Goal: Transaction & Acquisition: Purchase product/service

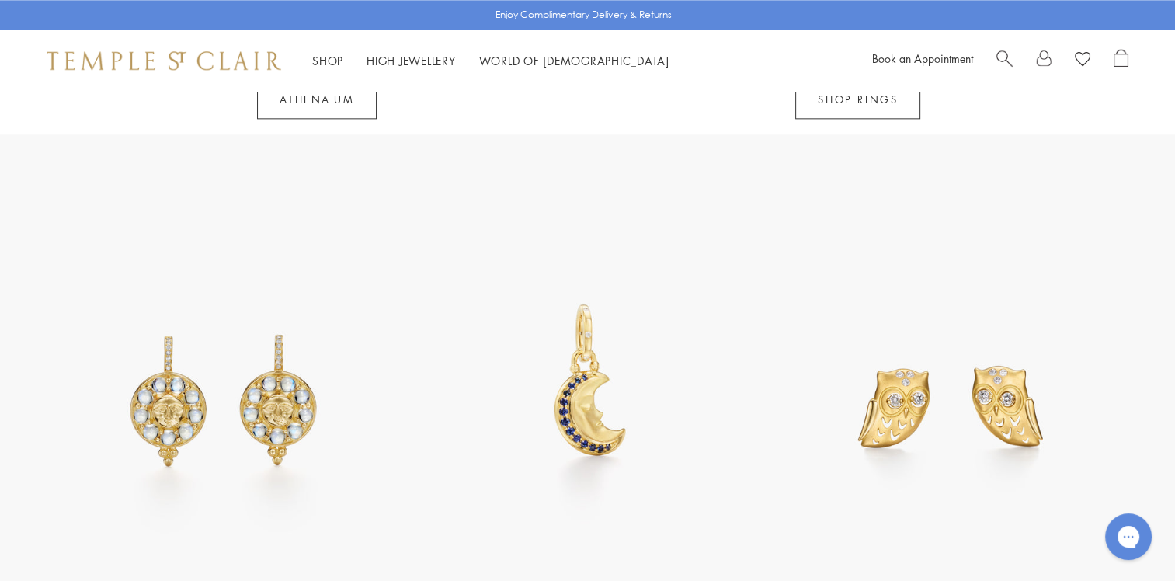
scroll to position [2097, 0]
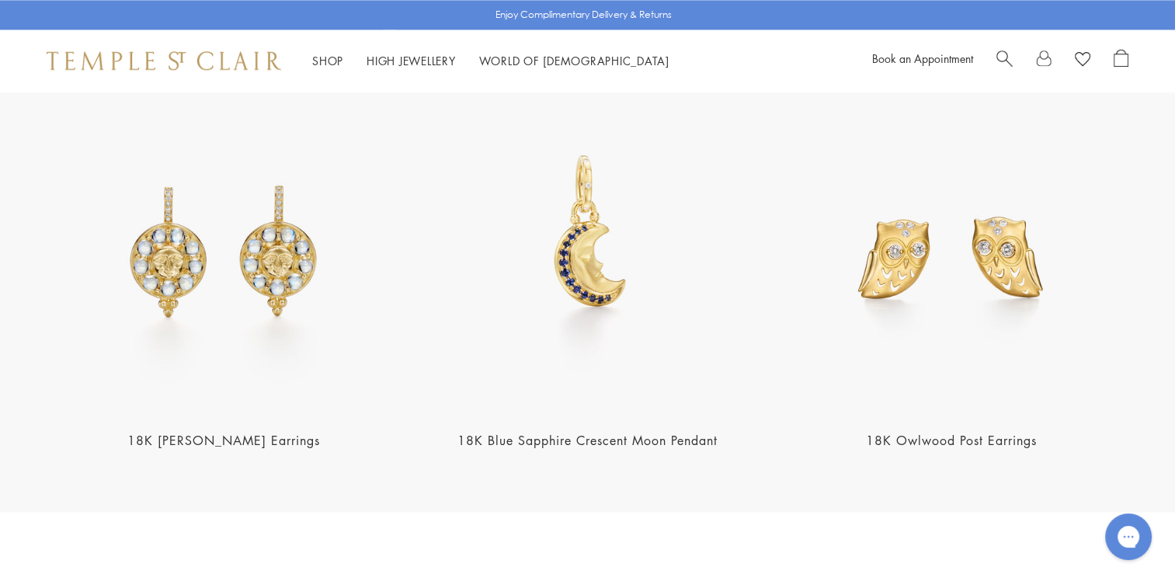
click at [579, 247] on img at bounding box center [587, 236] width 354 height 354
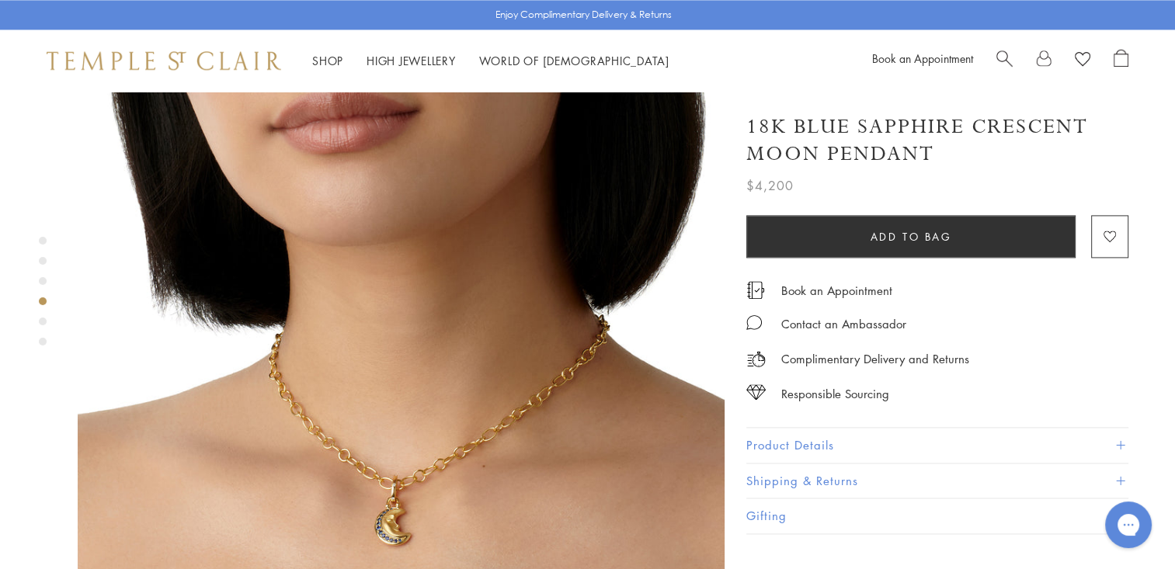
scroll to position [2175, 0]
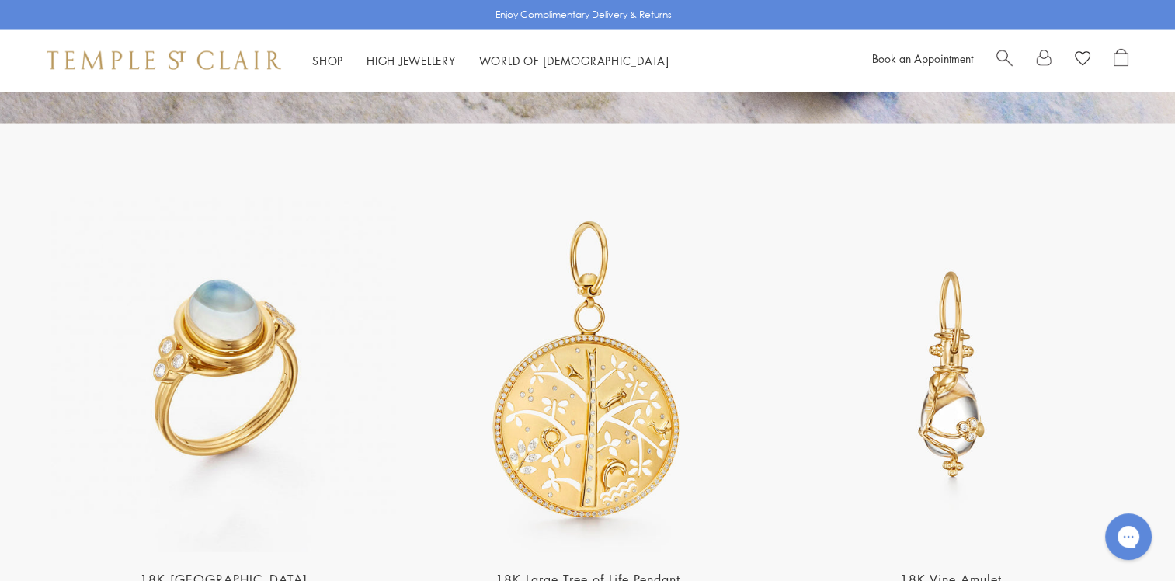
scroll to position [3184, 0]
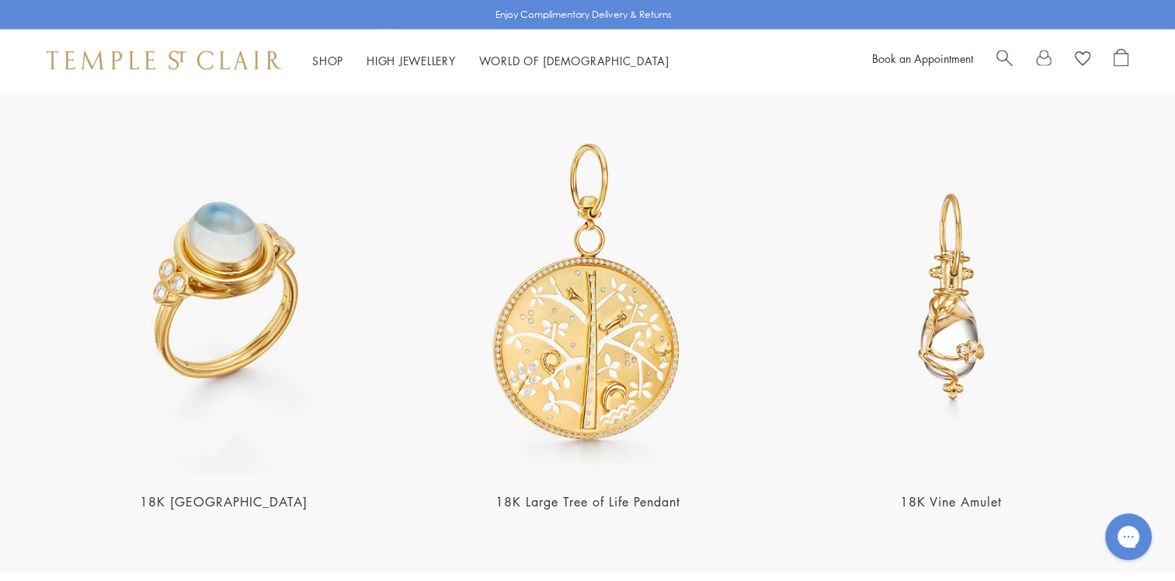
click at [607, 281] on img at bounding box center [587, 297] width 354 height 354
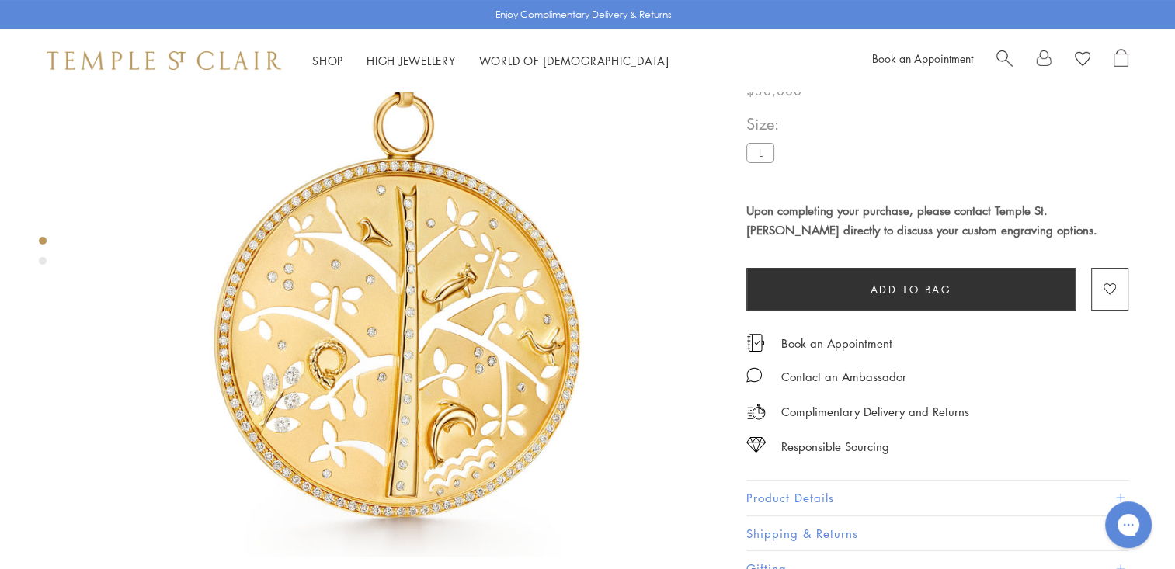
scroll to position [155, 0]
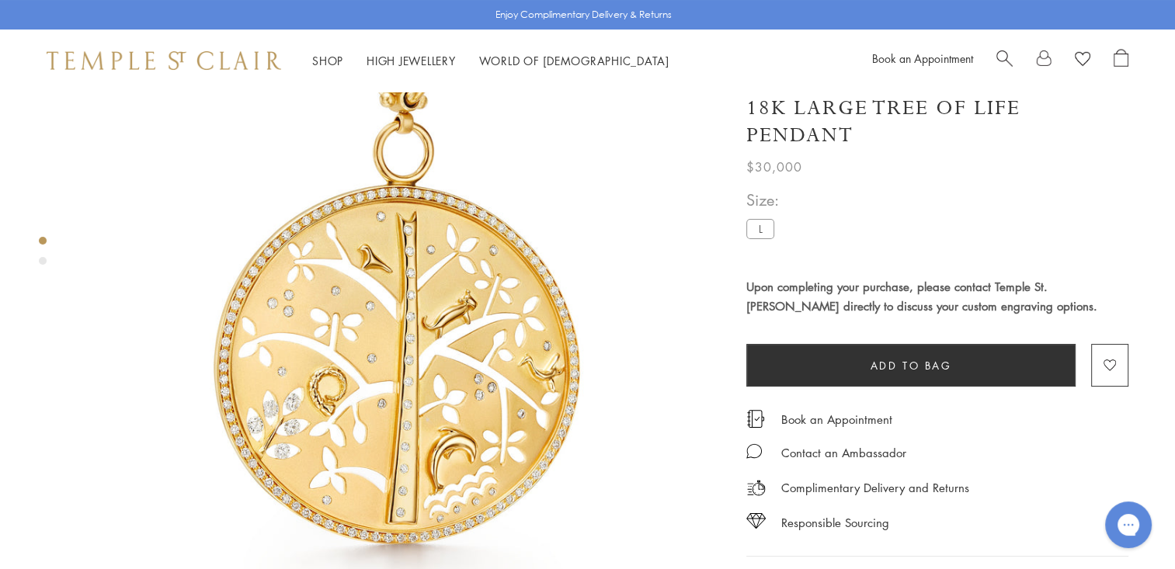
click at [764, 229] on label "L" at bounding box center [760, 228] width 28 height 19
click at [759, 228] on label "L" at bounding box center [760, 228] width 28 height 19
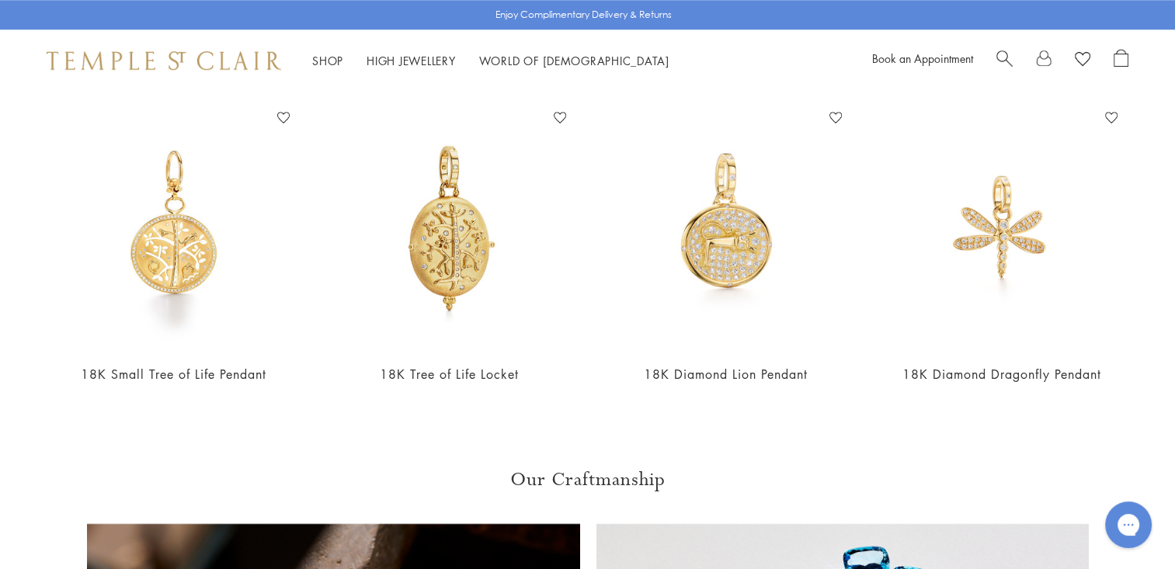
scroll to position [1388, 0]
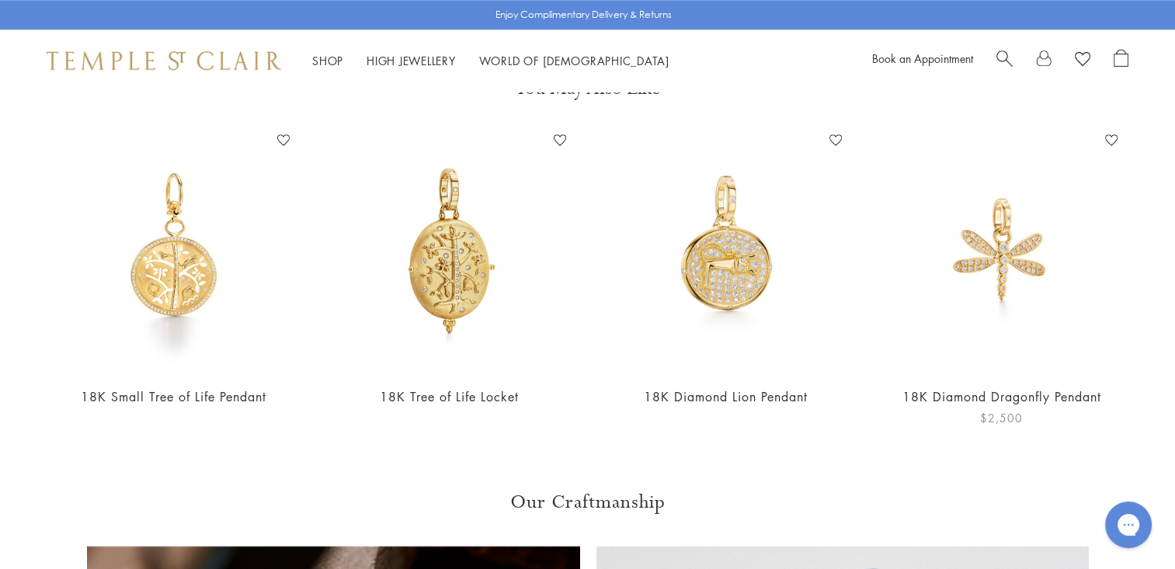
click at [1010, 225] on img at bounding box center [1001, 250] width 245 height 245
